Goal: Transaction & Acquisition: Obtain resource

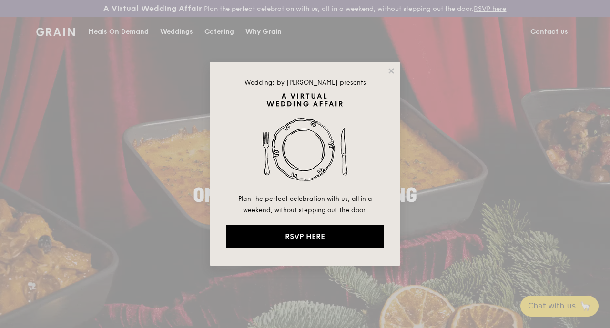
click at [393, 65] on div "Weddings by [PERSON_NAME] presents Plan the perfect celebration with us, all in…" at bounding box center [305, 164] width 190 height 204
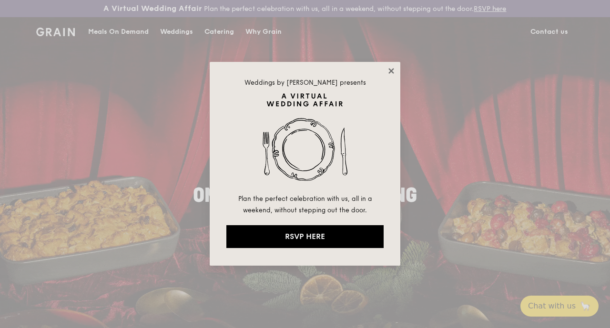
click at [392, 67] on icon at bounding box center [391, 71] width 9 height 9
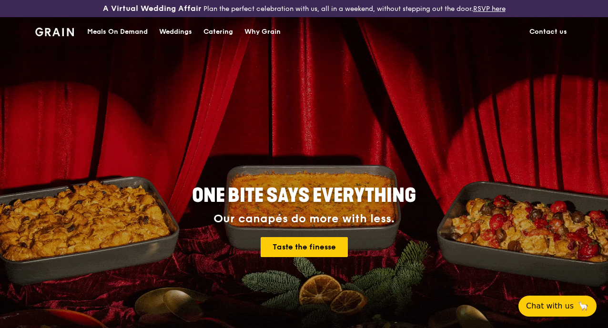
click at [223, 37] on div "Catering" at bounding box center [218, 32] width 30 height 29
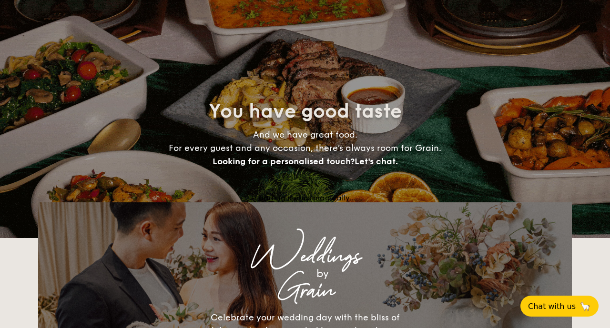
select select
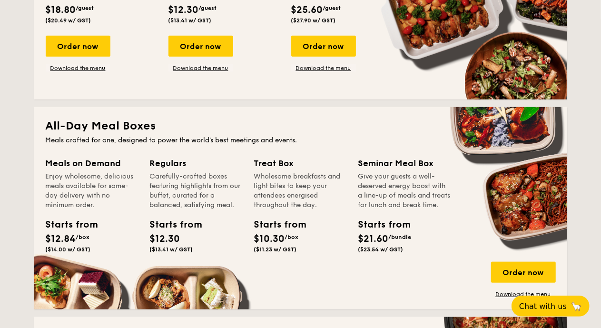
scroll to position [345, 0]
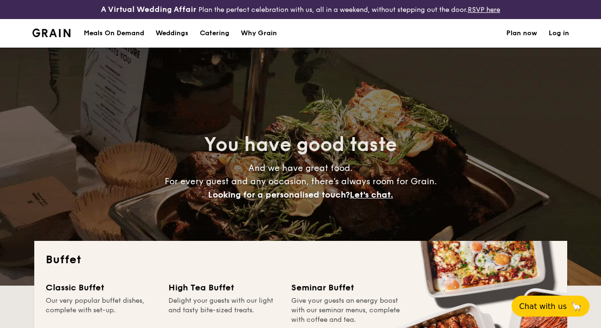
select select
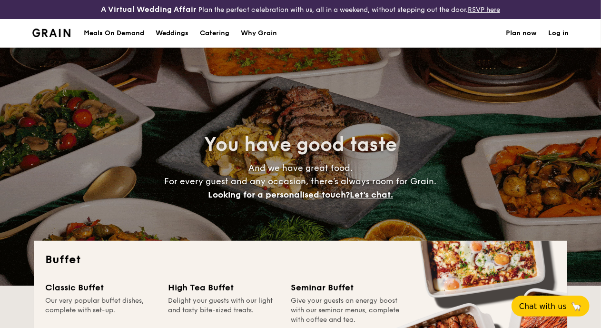
click at [18, 43] on div "Meals On Demand Weddings Catering Why Grain Plan now Log in" at bounding box center [300, 33] width 601 height 29
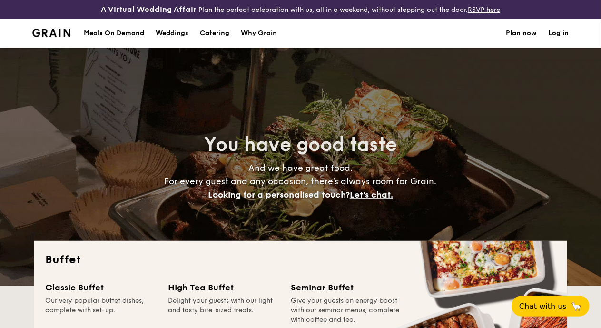
click at [220, 39] on h1 "Catering" at bounding box center [215, 33] width 30 height 29
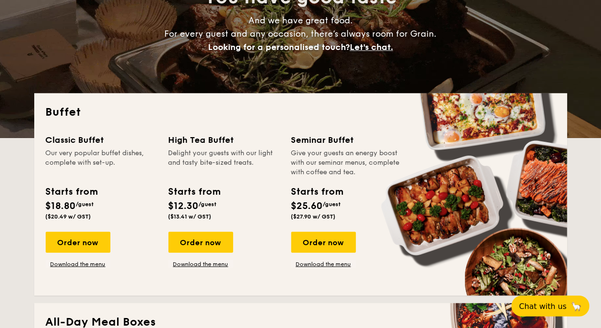
scroll to position [197, 0]
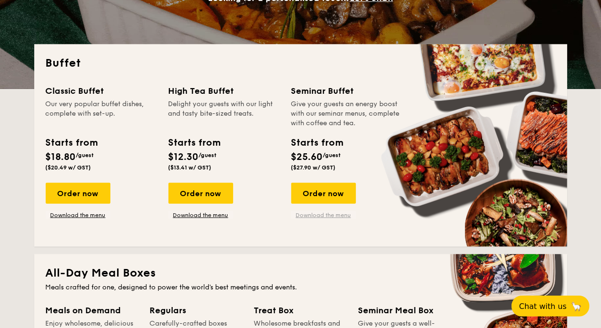
click at [322, 219] on link "Download the menu" at bounding box center [323, 215] width 65 height 8
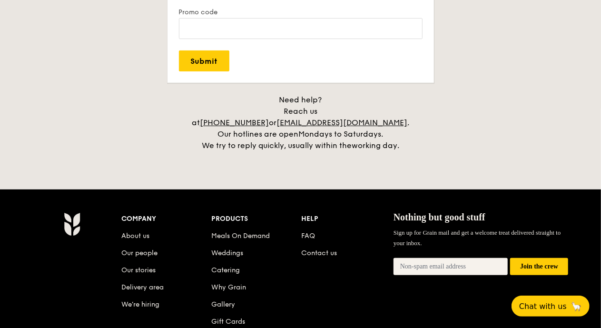
scroll to position [1940, 0]
